Goal: Task Accomplishment & Management: Complete application form

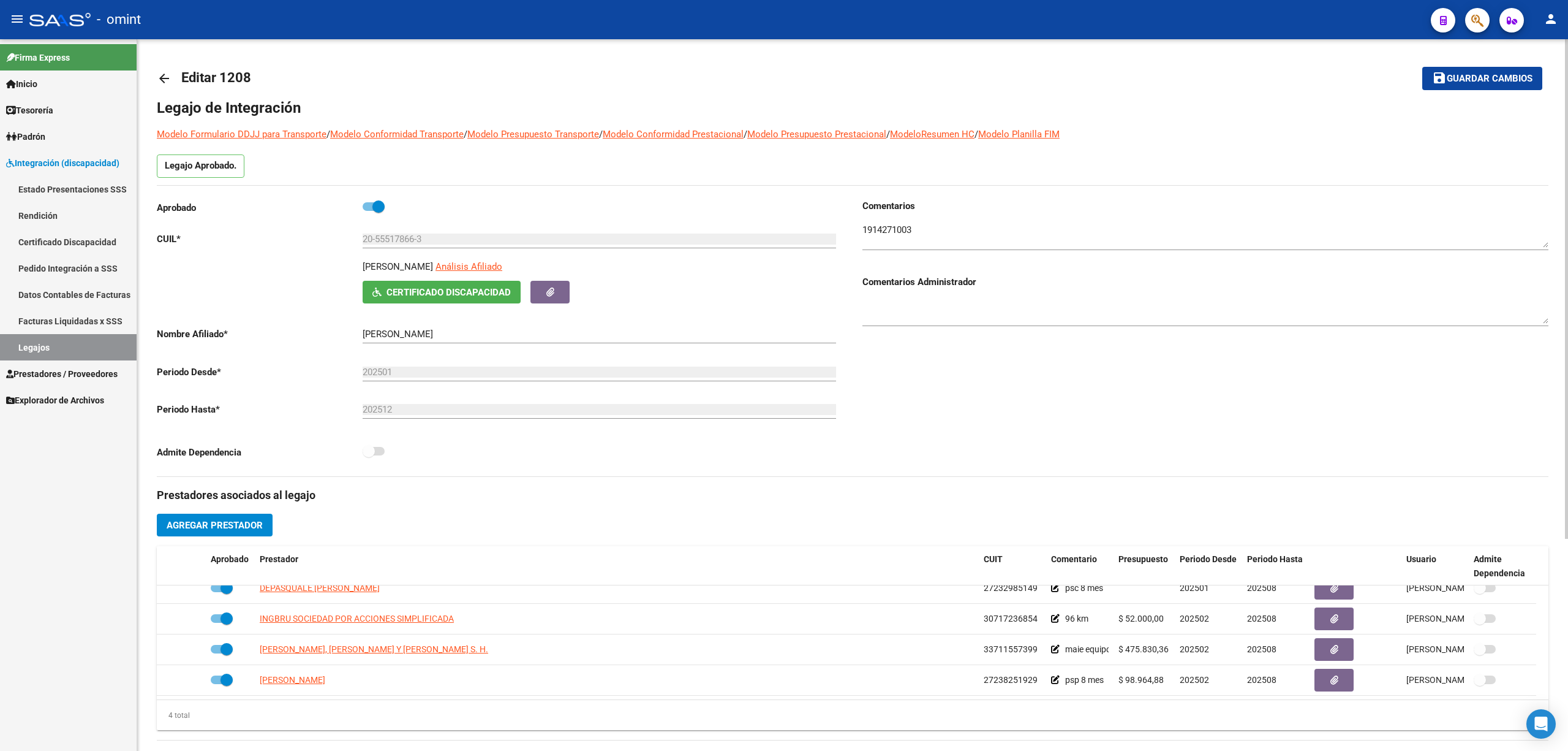
click at [166, 74] on mat-icon "arrow_back" at bounding box center [163, 78] width 15 height 15
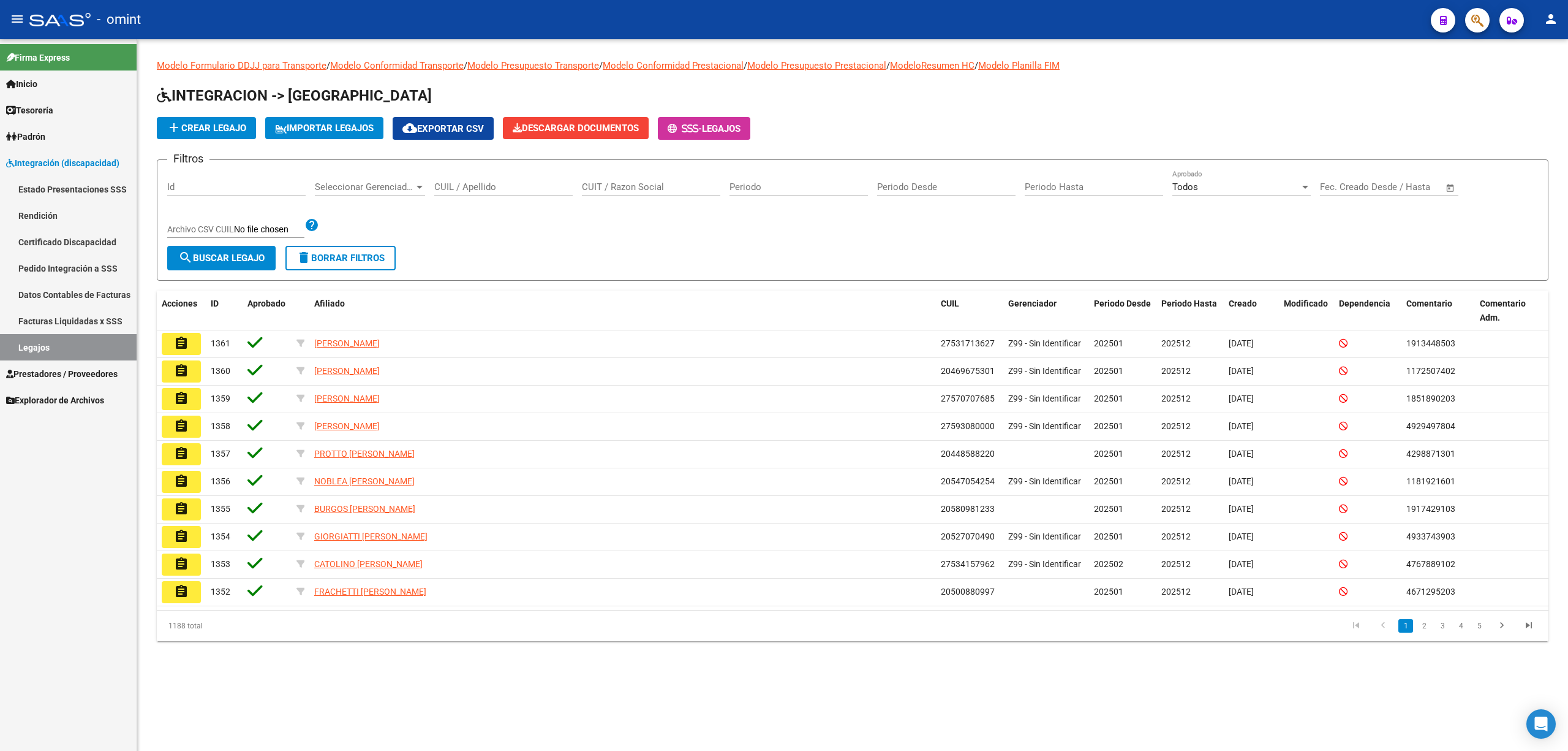
click at [490, 184] on input "CUIL / Apellido" at bounding box center [503, 186] width 138 height 11
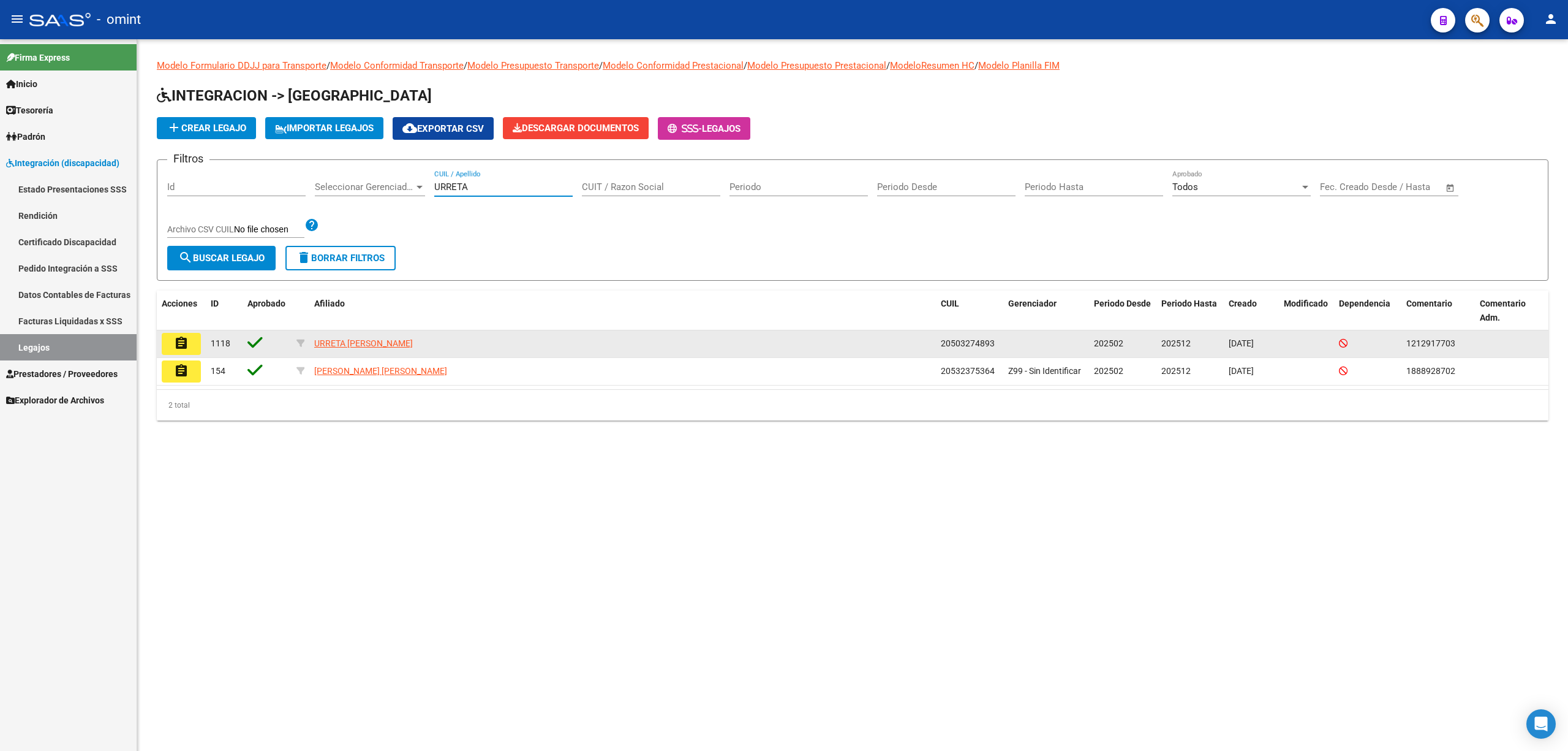
type input "URRETA"
click at [180, 345] on mat-icon "assignment" at bounding box center [181, 343] width 15 height 15
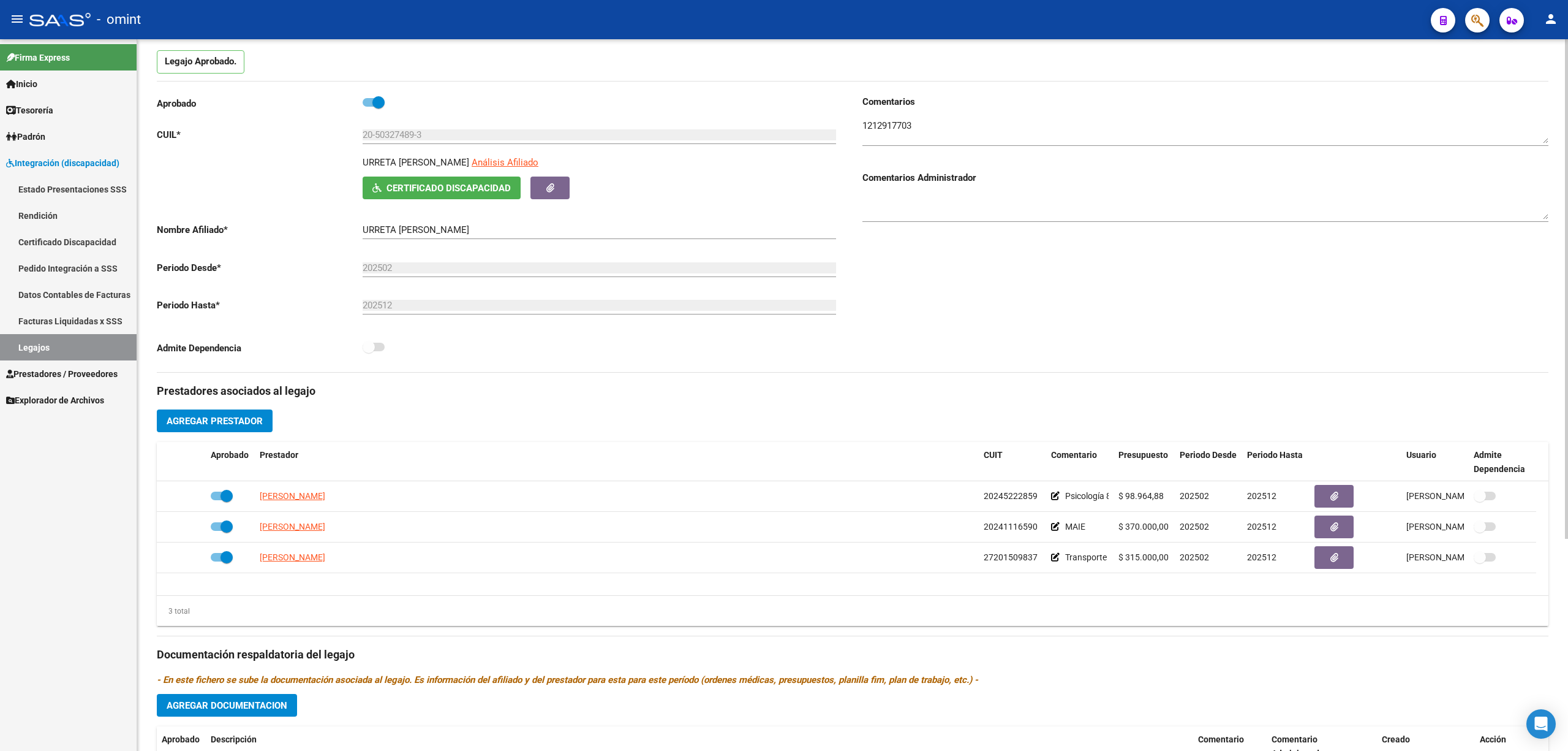
scroll to position [163, 0]
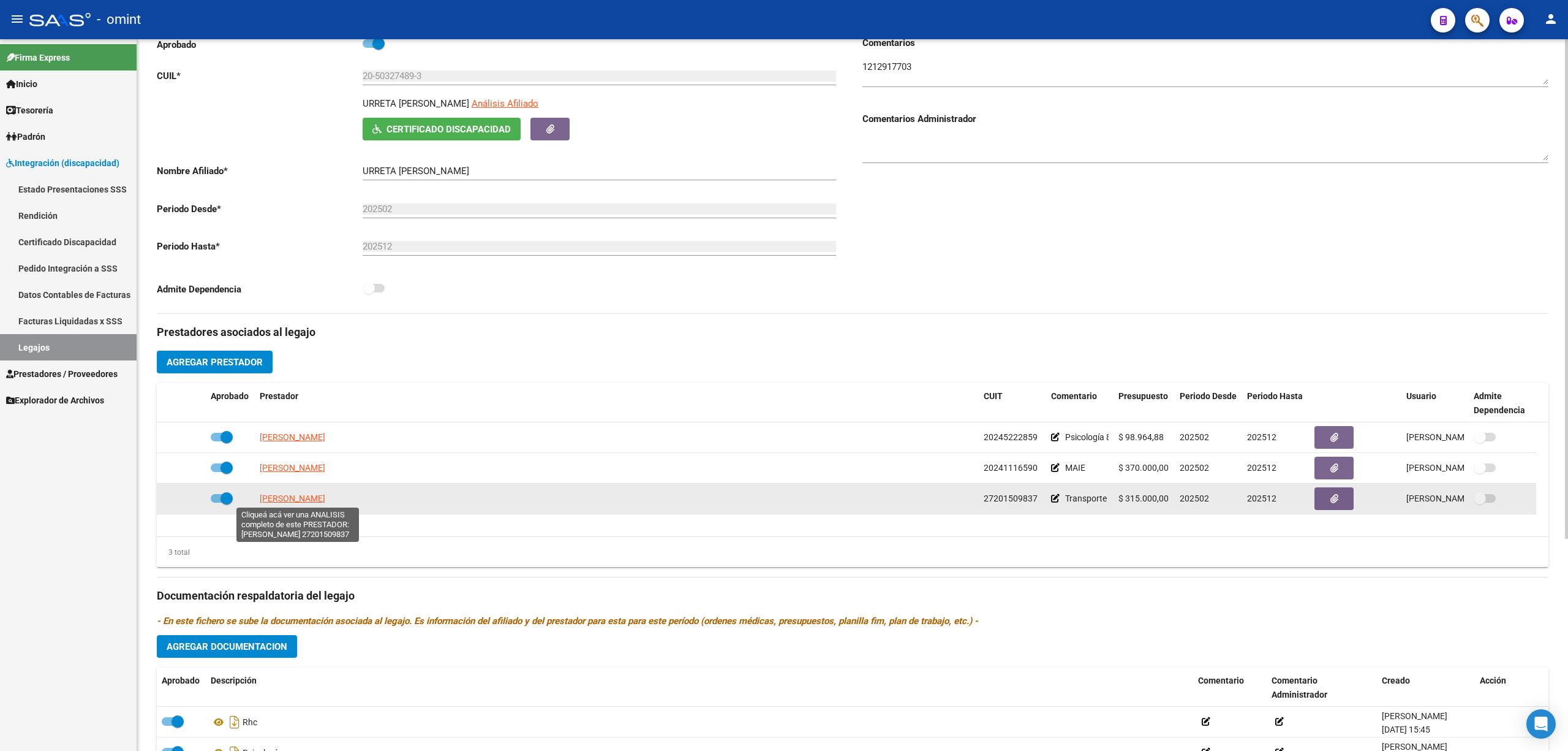
click at [289, 494] on span "[PERSON_NAME]" at bounding box center [293, 498] width 66 height 10
type textarea "27201509837"
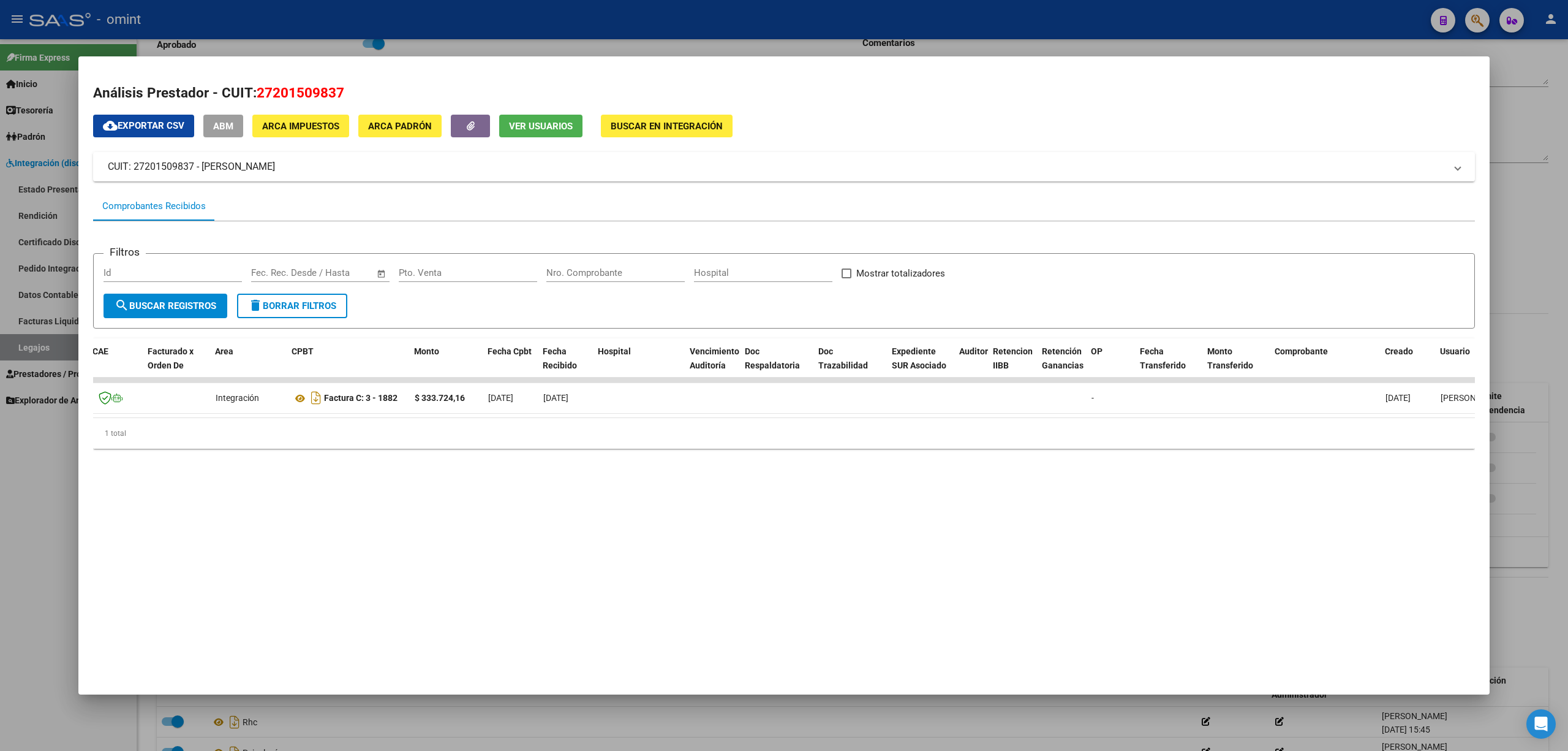
scroll to position [0, 0]
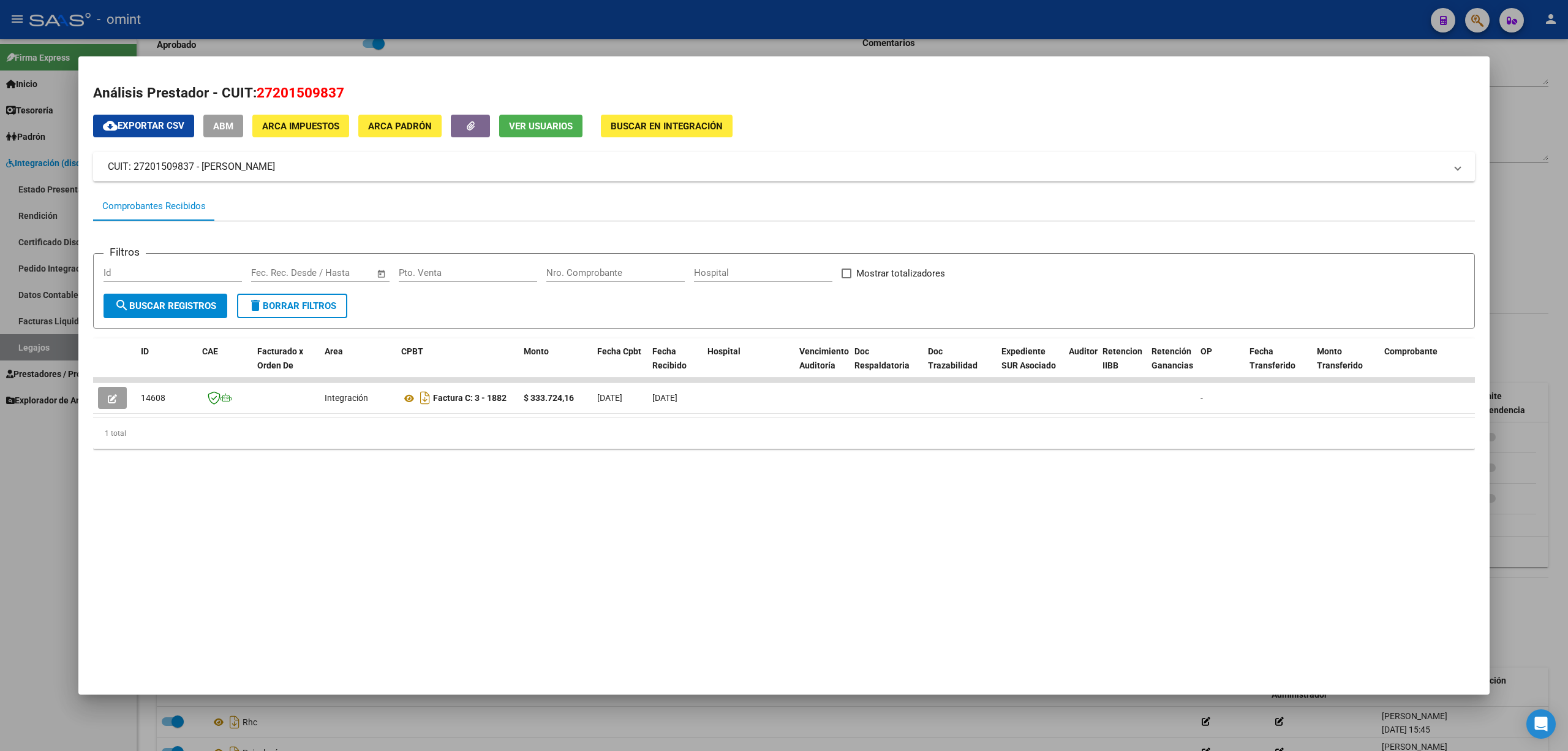
click at [512, 31] on div at bounding box center [784, 375] width 1568 height 751
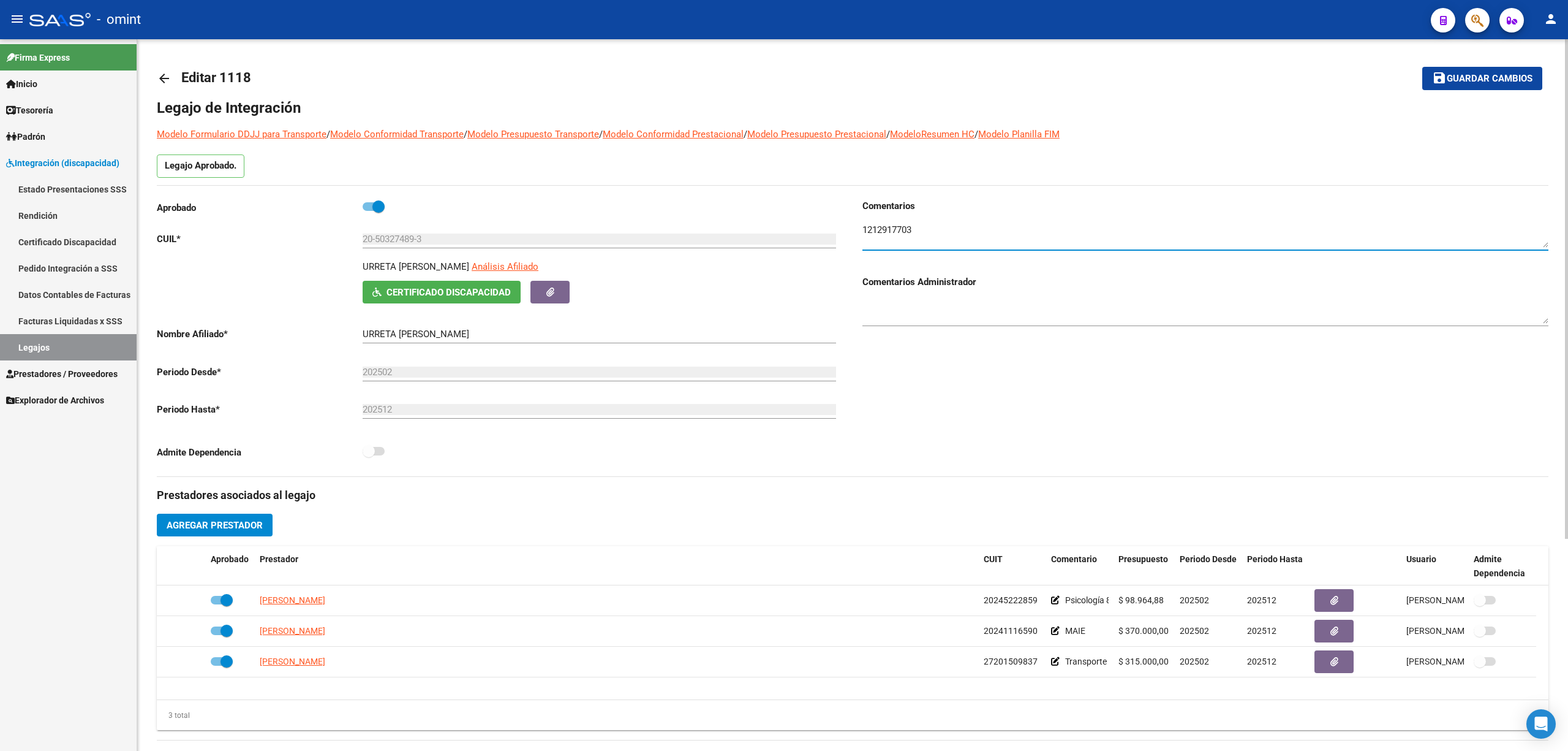
click at [897, 227] on textarea at bounding box center [1205, 235] width 686 height 24
